Goal: Information Seeking & Learning: Understand process/instructions

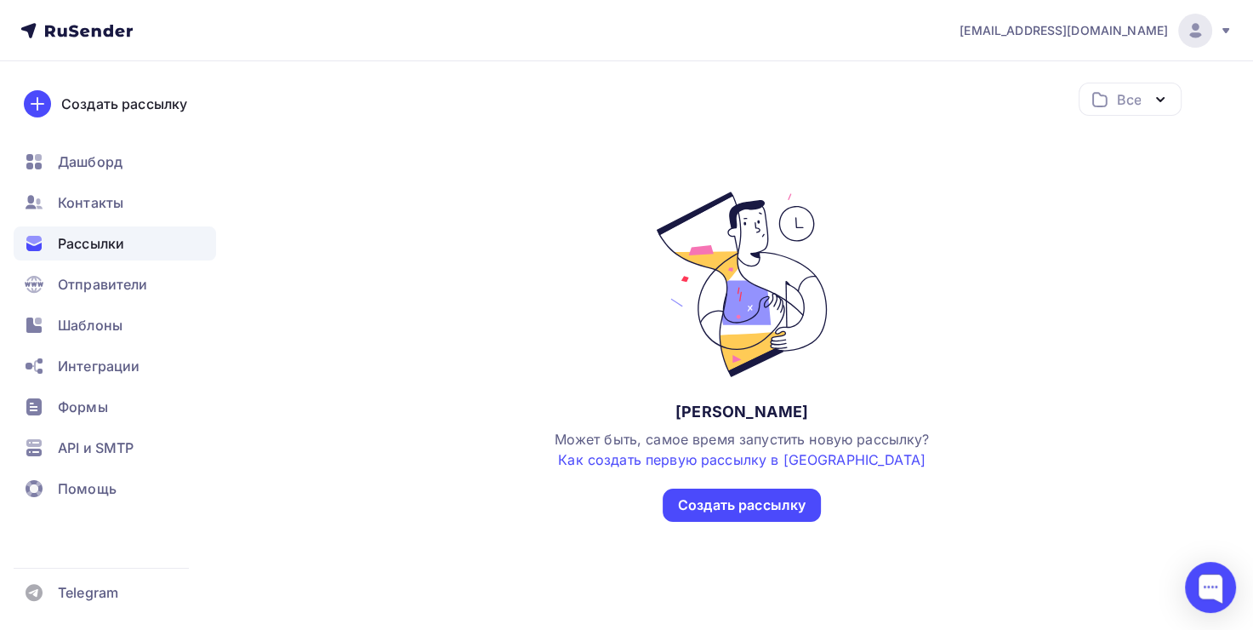
scroll to position [202, 0]
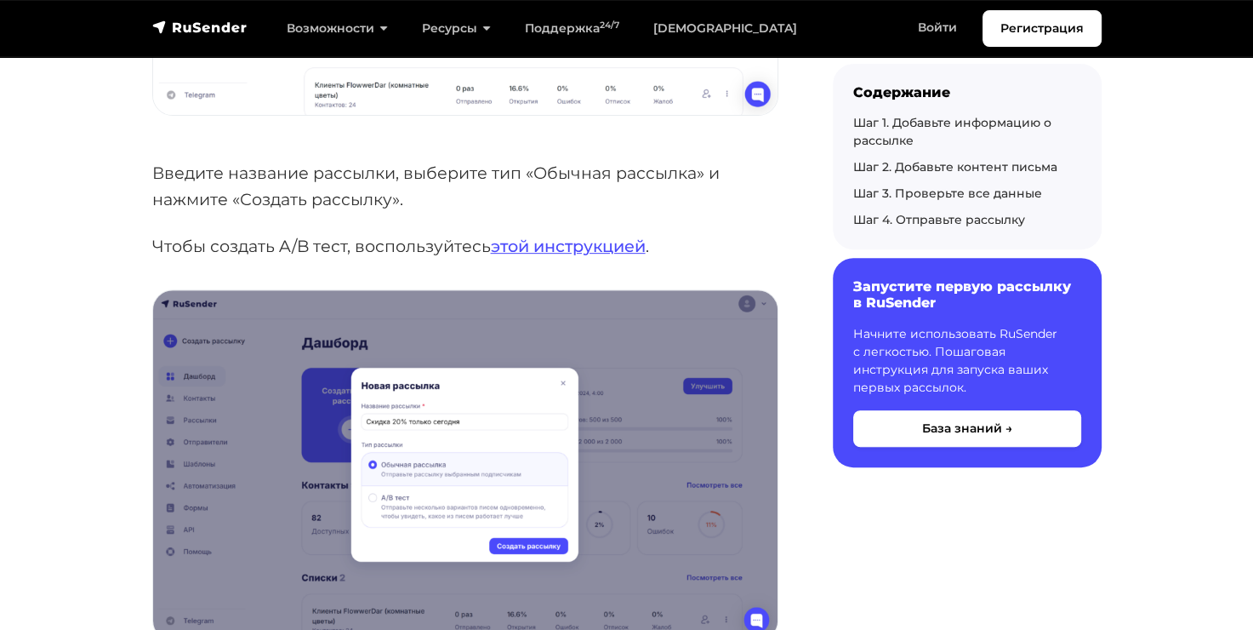
scroll to position [681, 0]
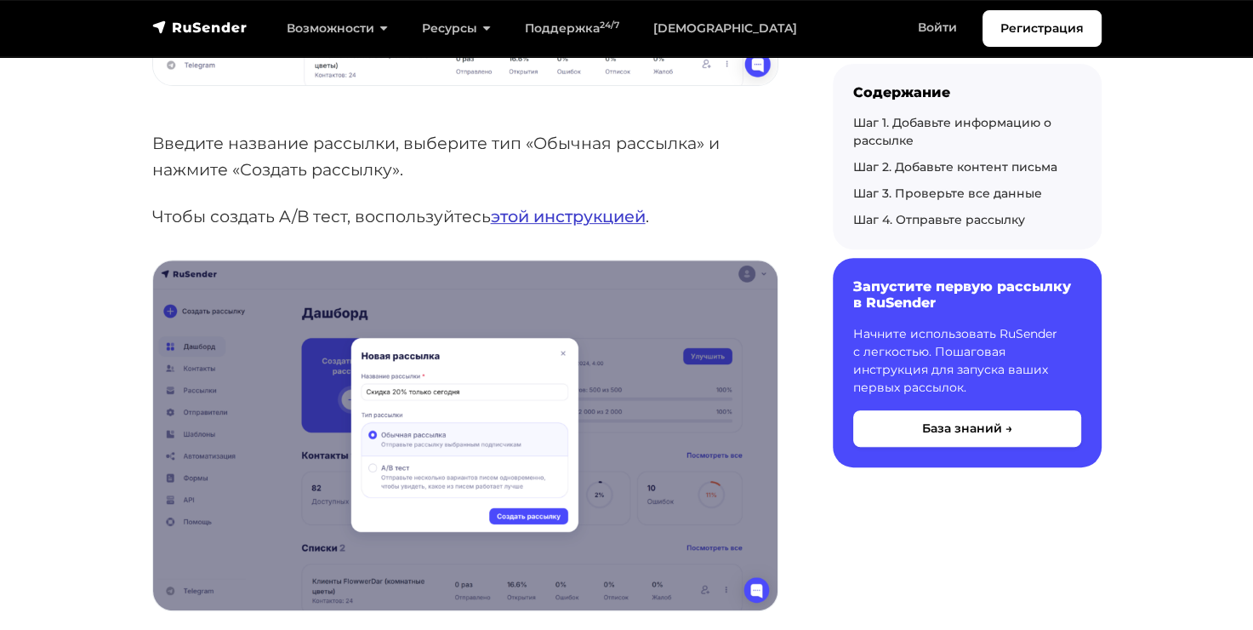
click at [533, 218] on link "этой инструкцией" at bounding box center [568, 216] width 155 height 20
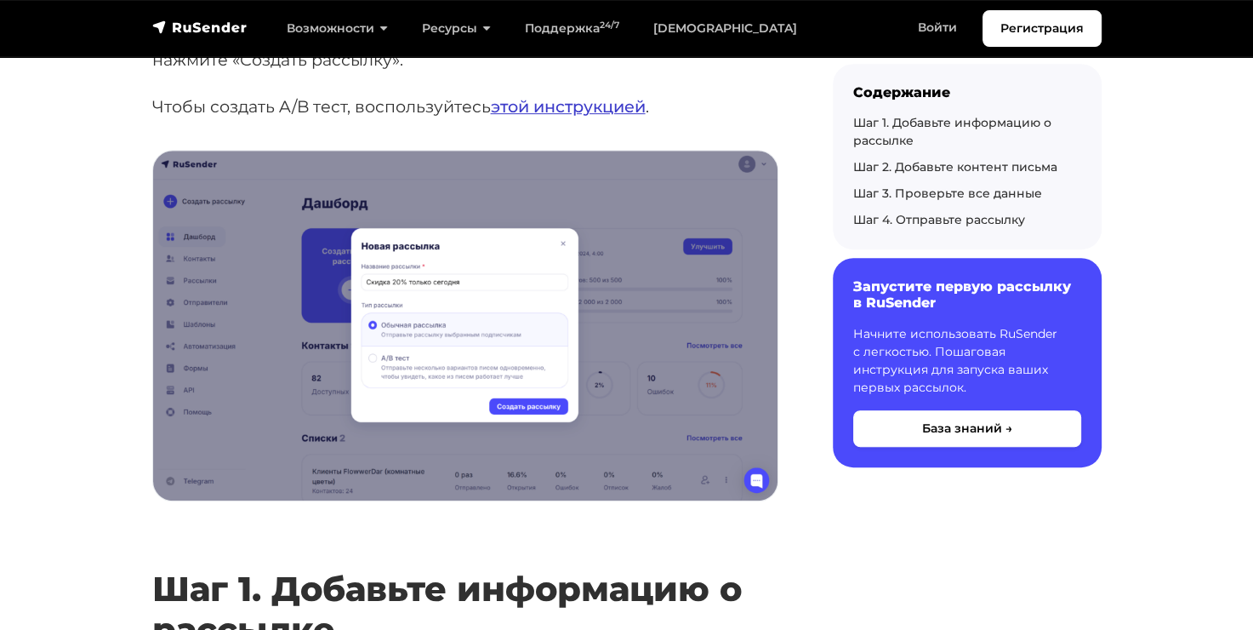
scroll to position [1067, 0]
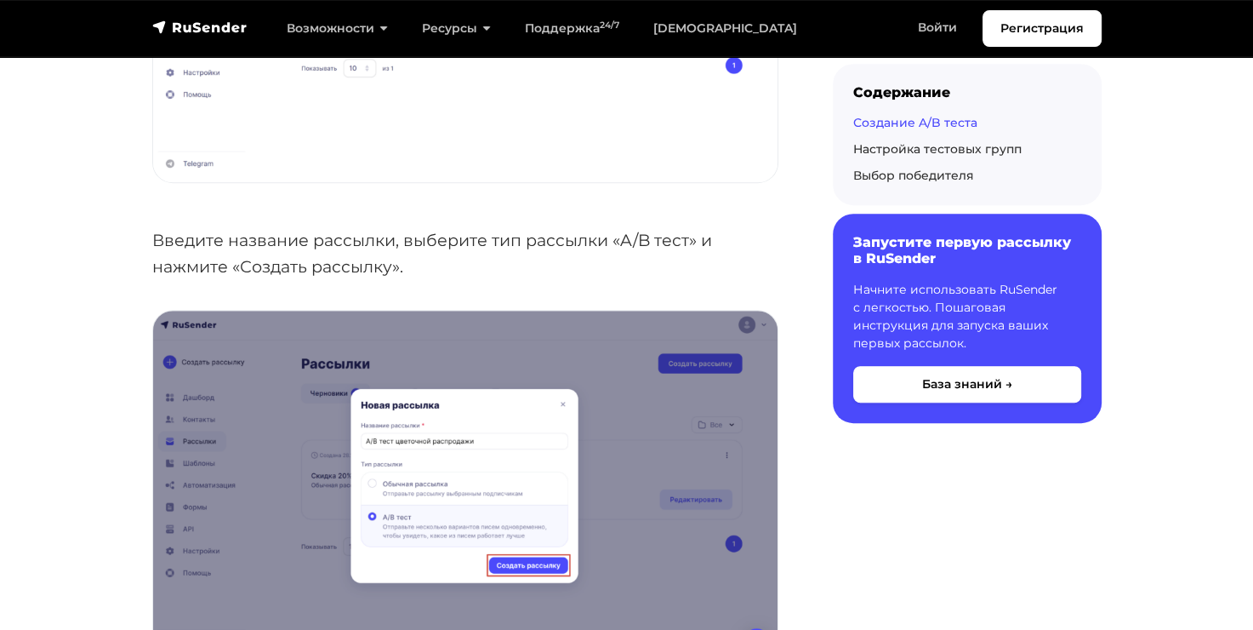
scroll to position [766, 0]
